Goal: Information Seeking & Learning: Learn about a topic

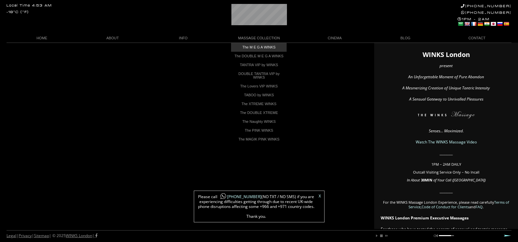
click at [263, 46] on link "The M E G A WINKS" at bounding box center [259, 47] width 56 height 9
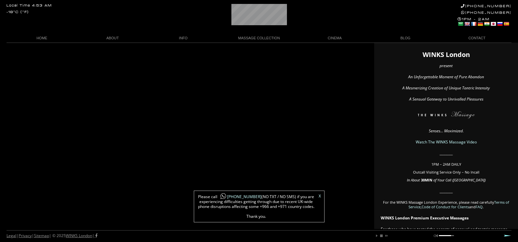
scroll to position [0, 38]
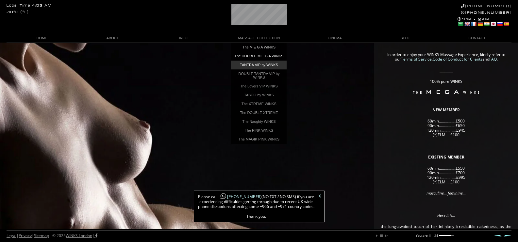
click at [260, 68] on link "TANTRA VIP by WINKS" at bounding box center [259, 64] width 56 height 9
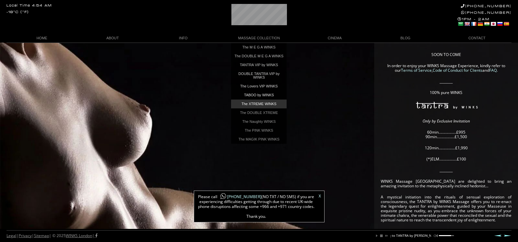
click at [257, 106] on link "The XTREME WINKS" at bounding box center [259, 103] width 56 height 9
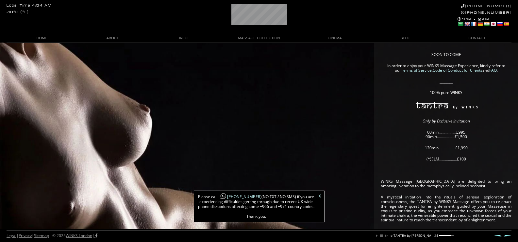
scroll to position [0, 70]
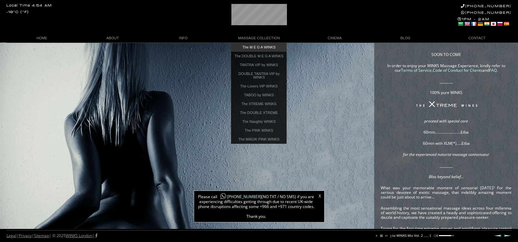
click at [265, 46] on link "The M E G A WINKS" at bounding box center [259, 47] width 56 height 9
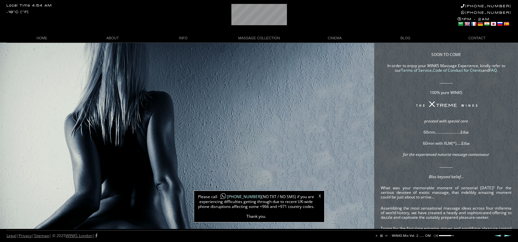
scroll to position [0, 72]
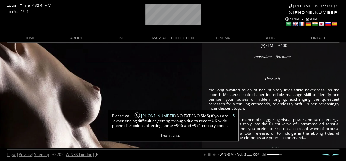
scroll to position [0, 72]
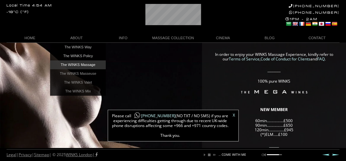
click at [74, 63] on link "The WINKS Massage" at bounding box center [78, 64] width 56 height 9
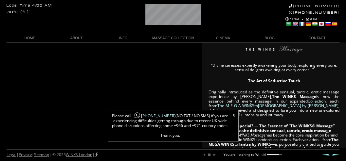
scroll to position [0, 36]
